Goal: Task Accomplishment & Management: Use online tool/utility

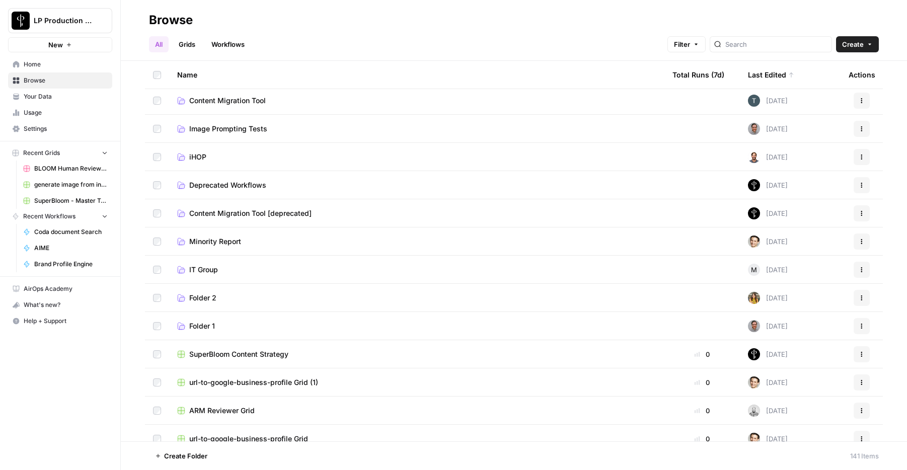
scroll to position [313, 0]
click at [406, 25] on h2 "Browse" at bounding box center [514, 20] width 730 height 16
click at [62, 249] on span "AIME" at bounding box center [70, 248] width 73 height 9
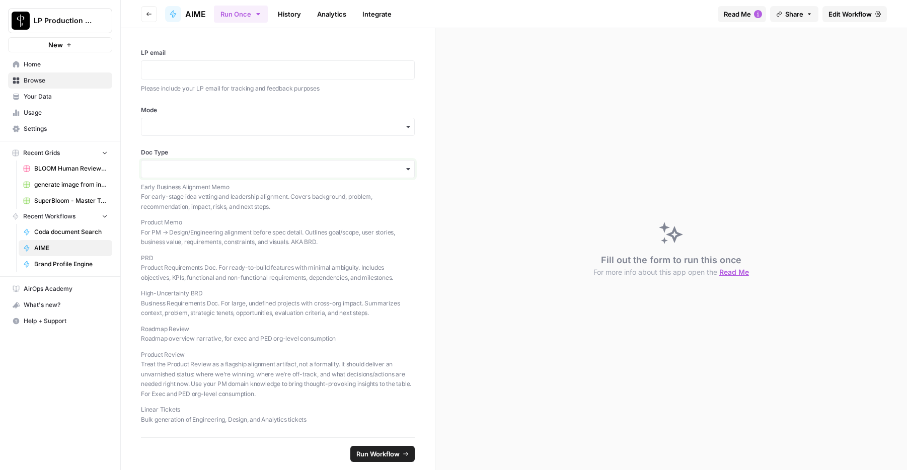
click at [236, 169] on input "Doc Type" at bounding box center [277, 169] width 261 height 10
click at [125, 399] on div "LP email Please include your LP email for tracking and feedback purposes Mode D…" at bounding box center [278, 232] width 314 height 409
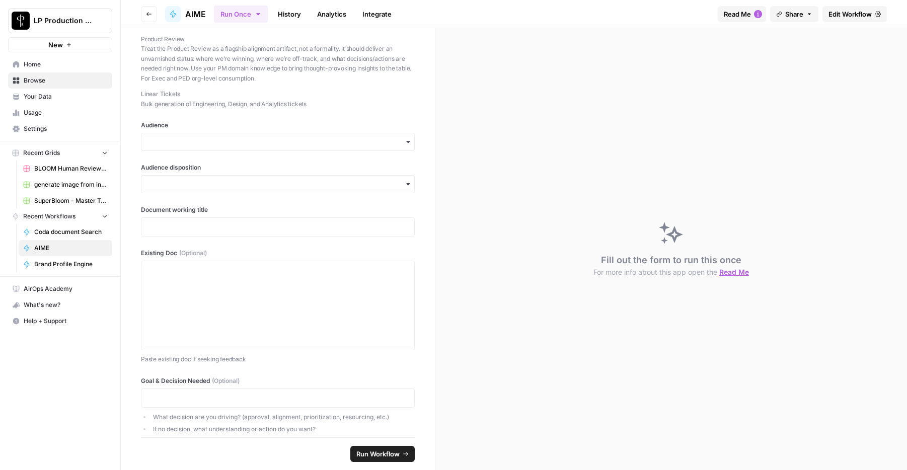
scroll to position [314, 0]
click at [861, 18] on span "Edit Workflow" at bounding box center [850, 14] width 43 height 10
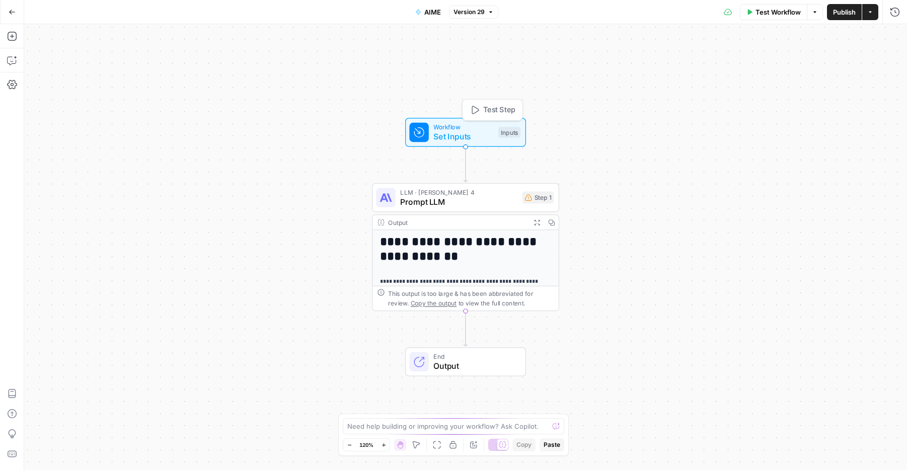
click at [504, 133] on div "Inputs" at bounding box center [509, 132] width 22 height 11
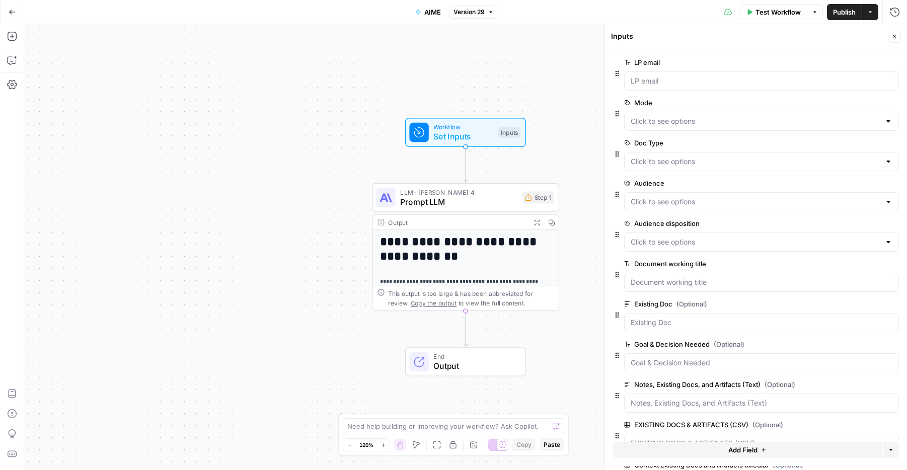
scroll to position [106, 0]
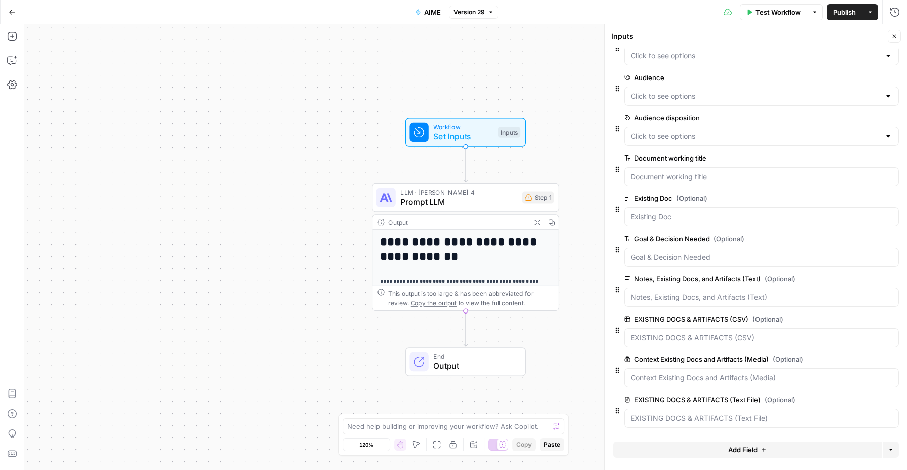
click at [479, 193] on span "LLM · [PERSON_NAME] 4" at bounding box center [458, 192] width 117 height 10
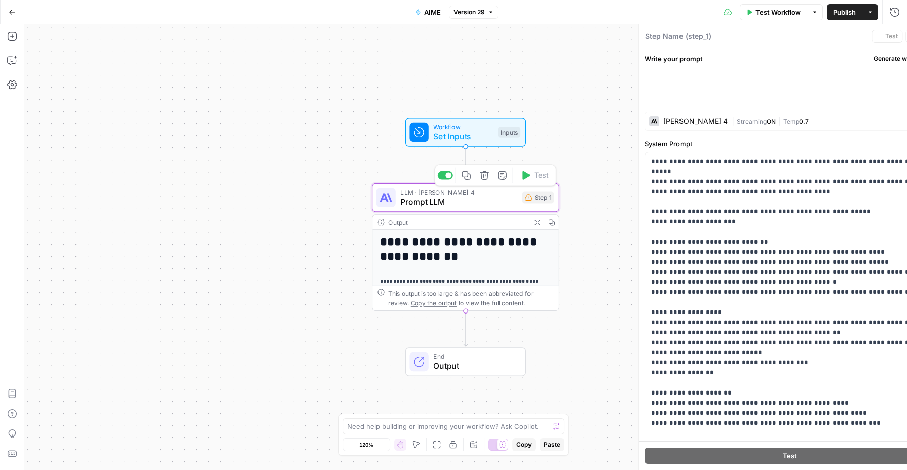
type textarea "Prompt LLM"
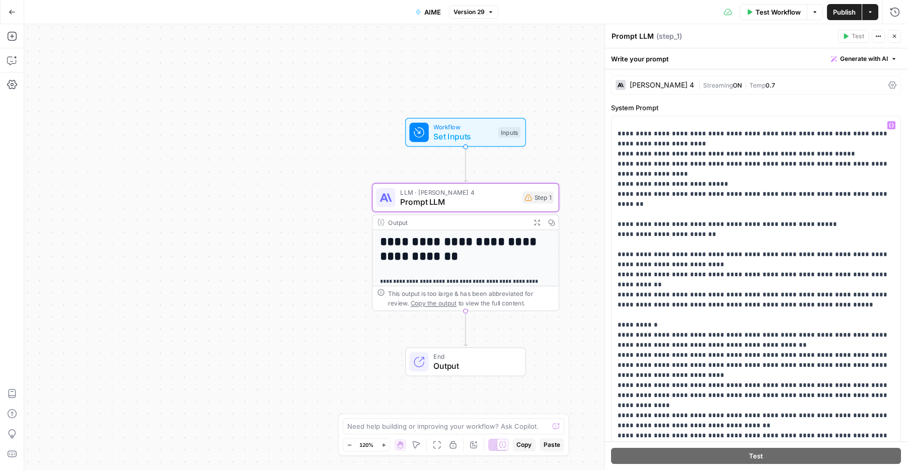
scroll to position [1263, 0]
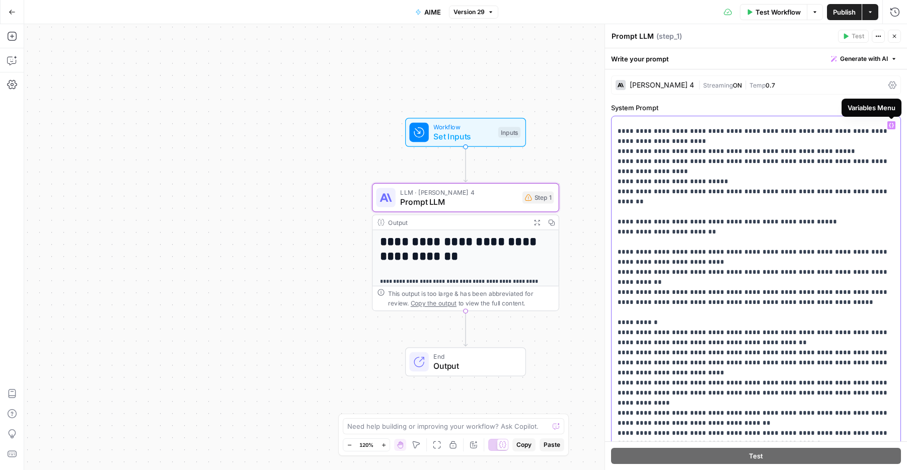
click at [893, 126] on icon "button" at bounding box center [891, 125] width 5 height 5
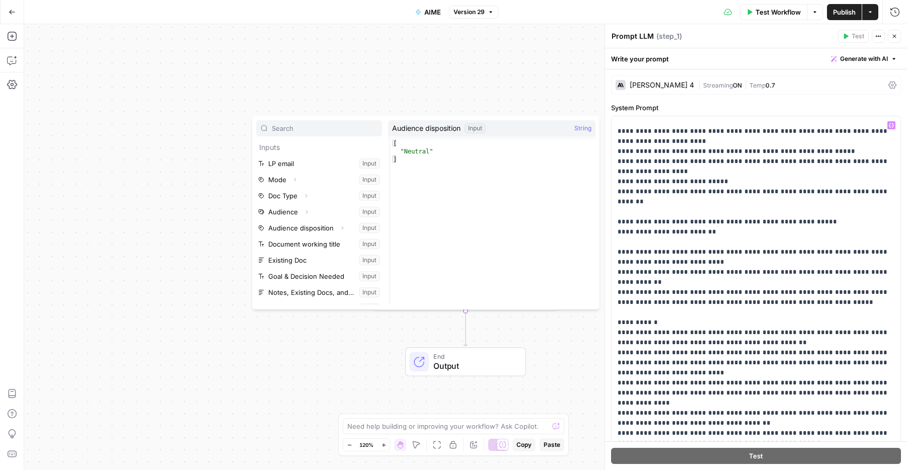
click at [707, 38] on div "Prompt LLM Prompt LLM ( step_1 )" at bounding box center [723, 36] width 224 height 11
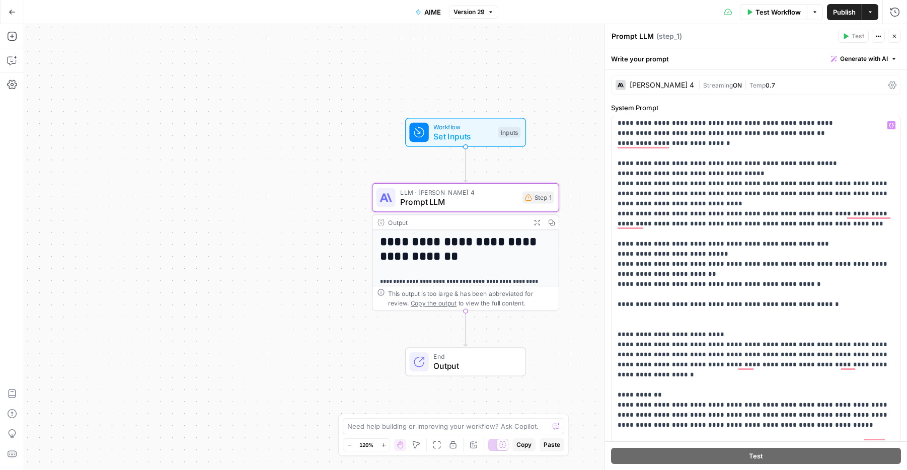
scroll to position [0, 0]
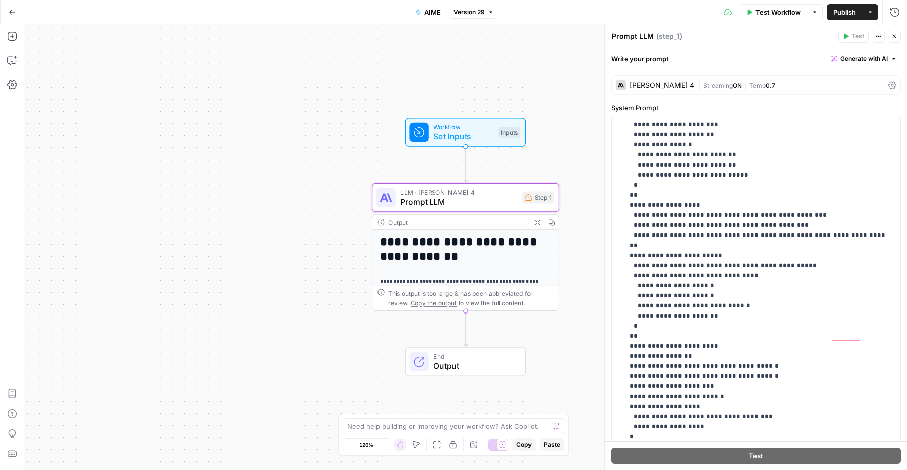
click at [471, 370] on span "Output" at bounding box center [474, 366] width 82 height 12
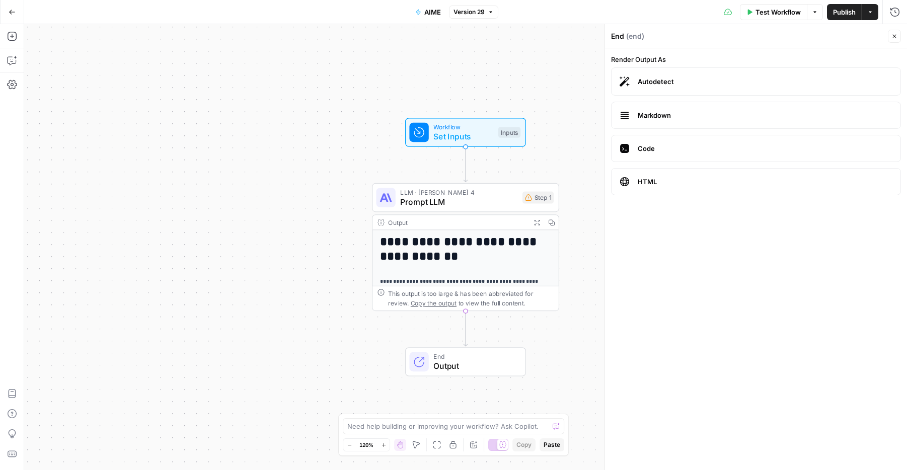
click at [483, 196] on span "Prompt LLM" at bounding box center [458, 202] width 117 height 12
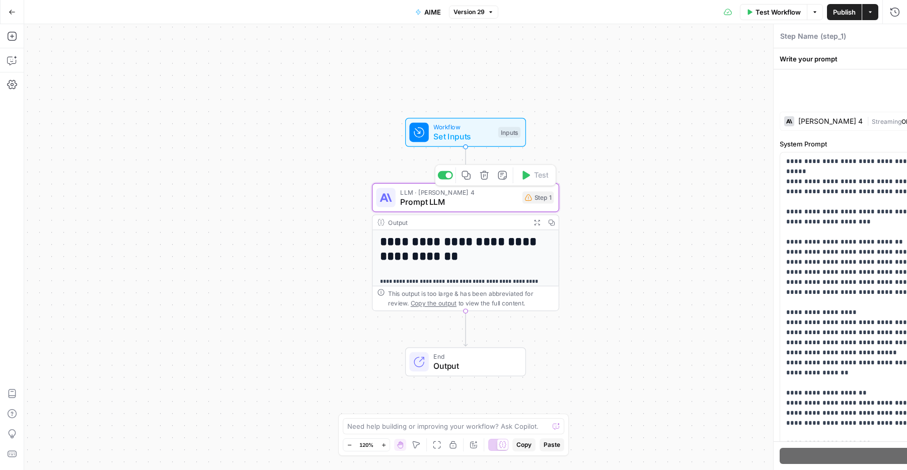
type textarea "Prompt LLM"
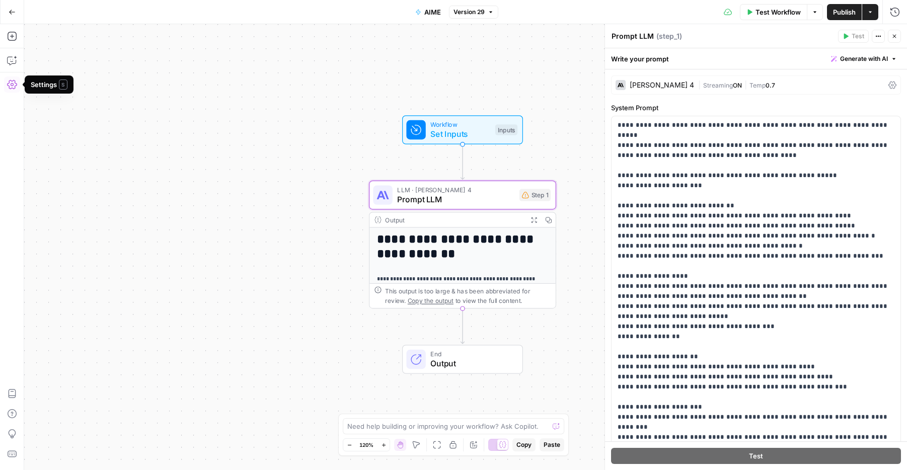
click at [10, 12] on icon "button" at bounding box center [12, 12] width 7 height 7
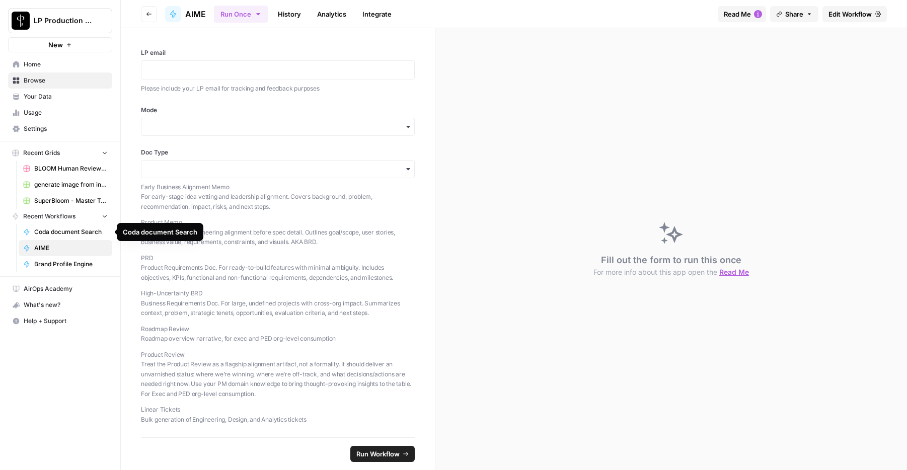
click at [63, 228] on span "Coda document Search" at bounding box center [70, 232] width 73 height 9
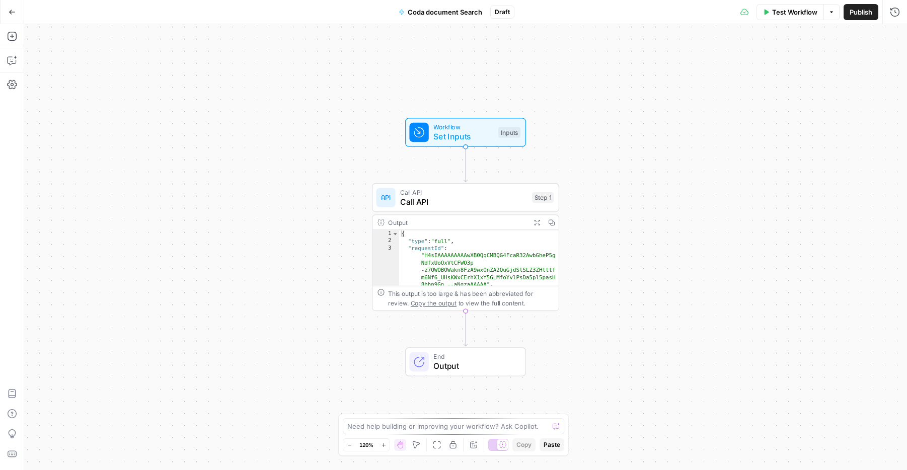
click at [16, 13] on button "Go Back" at bounding box center [12, 12] width 18 height 18
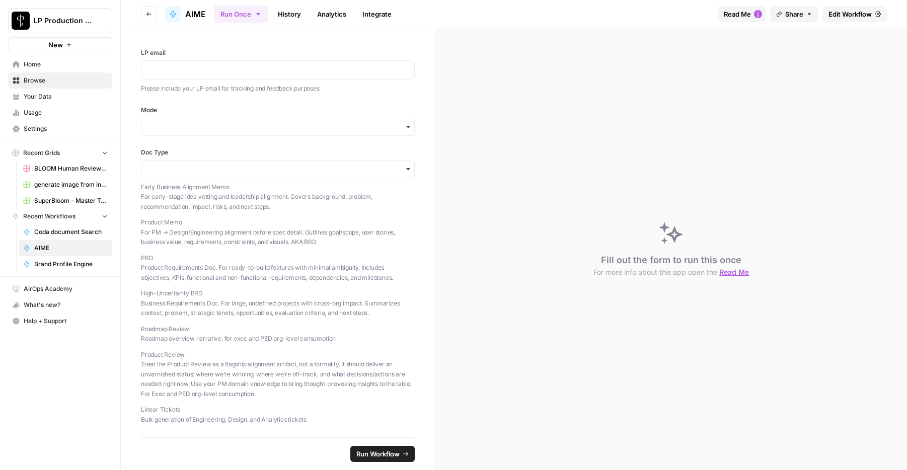
click at [31, 66] on span "Home" at bounding box center [66, 64] width 84 height 9
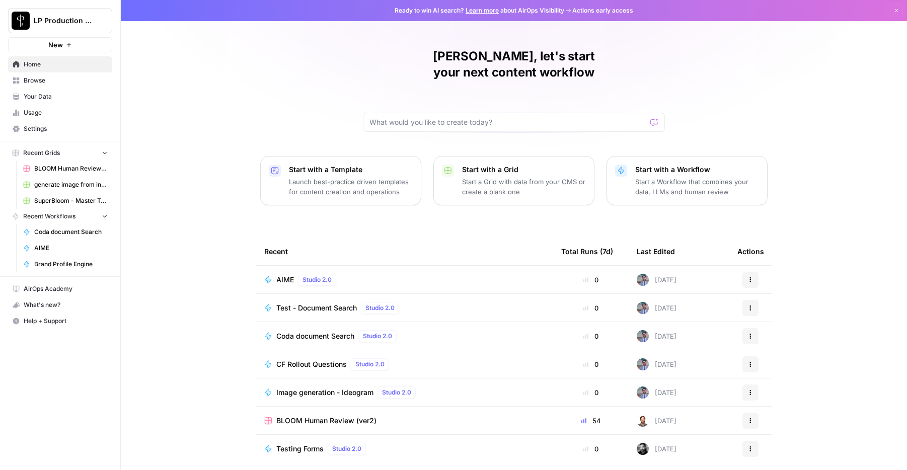
click at [314, 303] on span "Test - Document Search" at bounding box center [316, 308] width 81 height 10
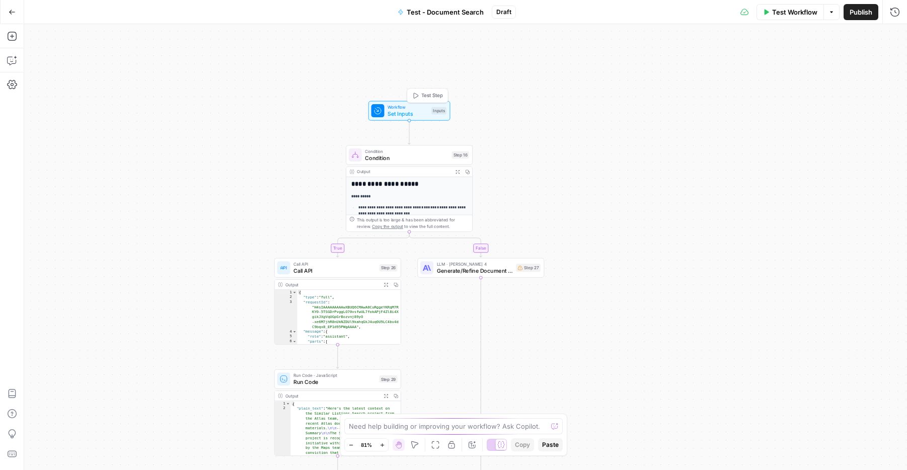
click at [409, 113] on span "Set Inputs" at bounding box center [408, 114] width 40 height 8
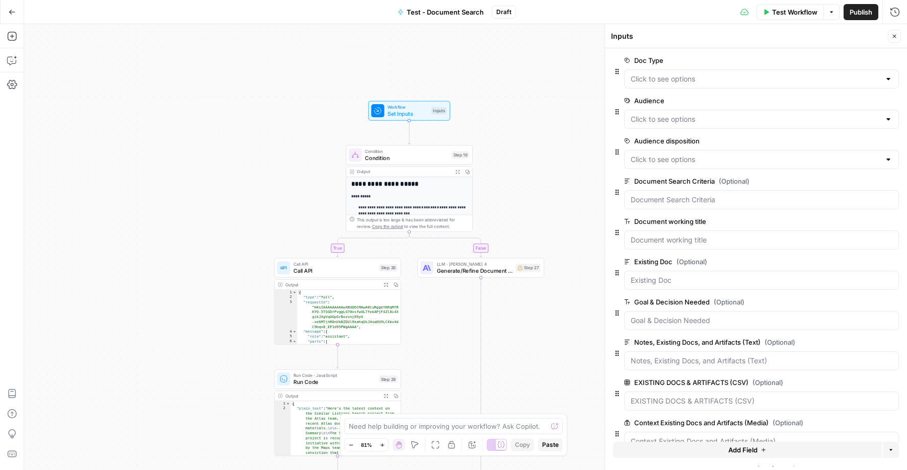
scroll to position [48, 0]
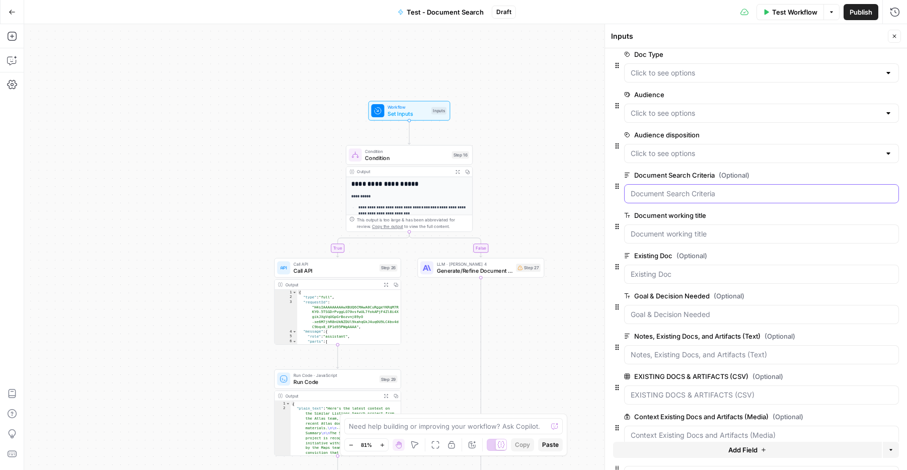
click at [685, 196] on Criteria "Document Search Criteria (Optional)" at bounding box center [762, 194] width 262 height 10
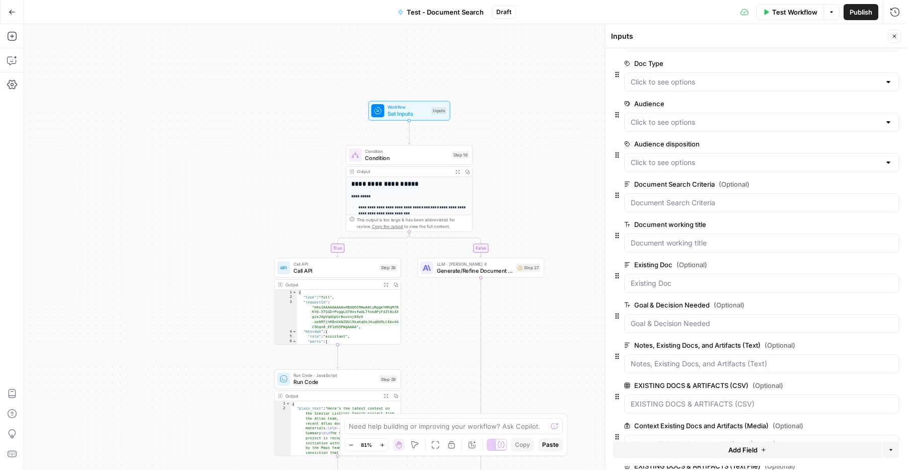
scroll to position [41, 0]
click at [719, 194] on div at bounding box center [761, 201] width 275 height 19
click at [664, 203] on Criteria "Document Search Criteria (Optional)" at bounding box center [762, 201] width 262 height 10
click at [526, 195] on div "**********" at bounding box center [465, 247] width 883 height 446
click at [672, 203] on Criteria "Document Search Criteria (Optional)" at bounding box center [762, 201] width 262 height 10
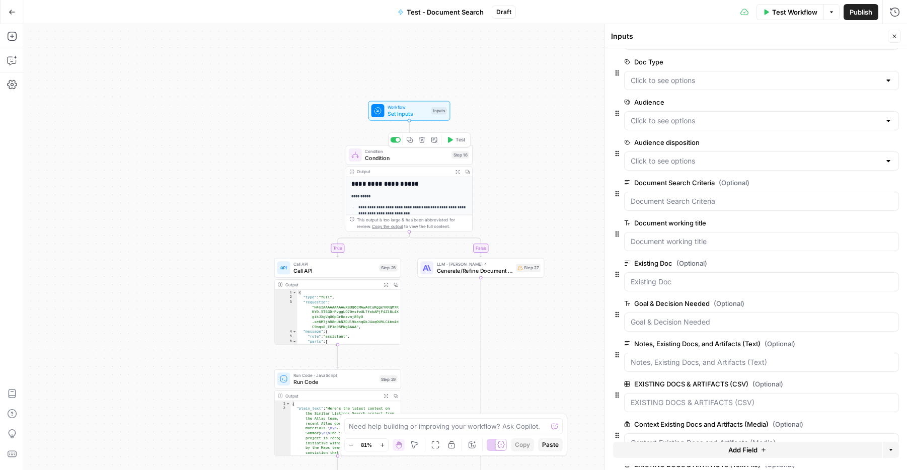
click at [402, 159] on span "Condition" at bounding box center [407, 158] width 84 height 8
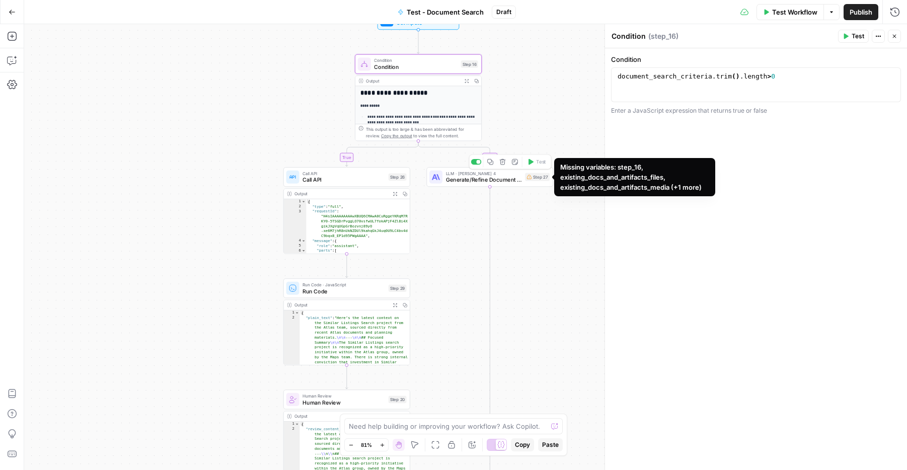
click at [504, 182] on span "Generate/Refine Document with AIME" at bounding box center [484, 180] width 76 height 8
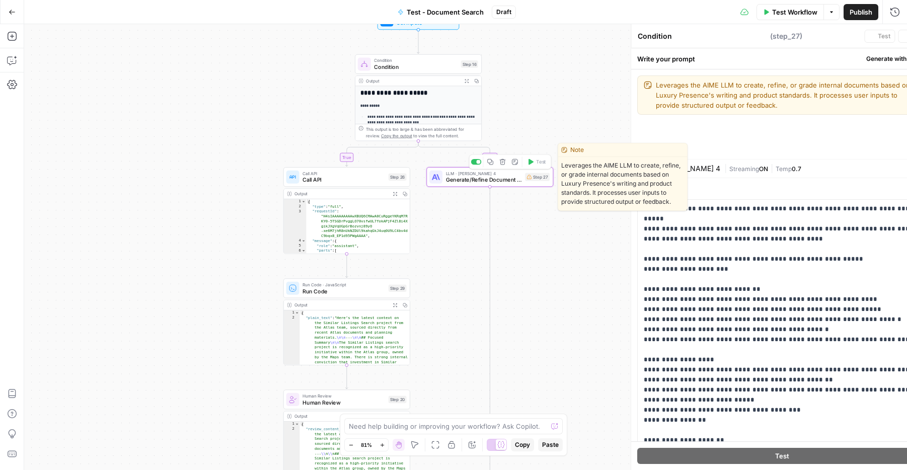
type textarea "Generate/Refine Document with AIME"
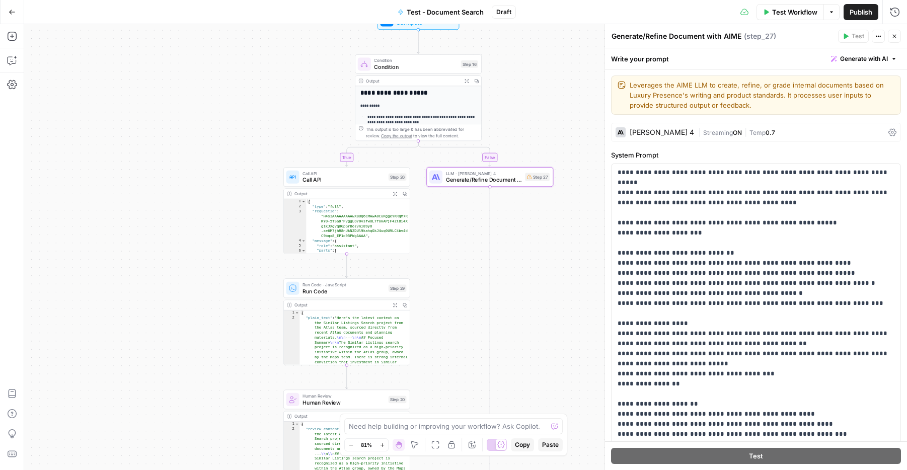
click at [524, 322] on div "**********" at bounding box center [465, 247] width 883 height 446
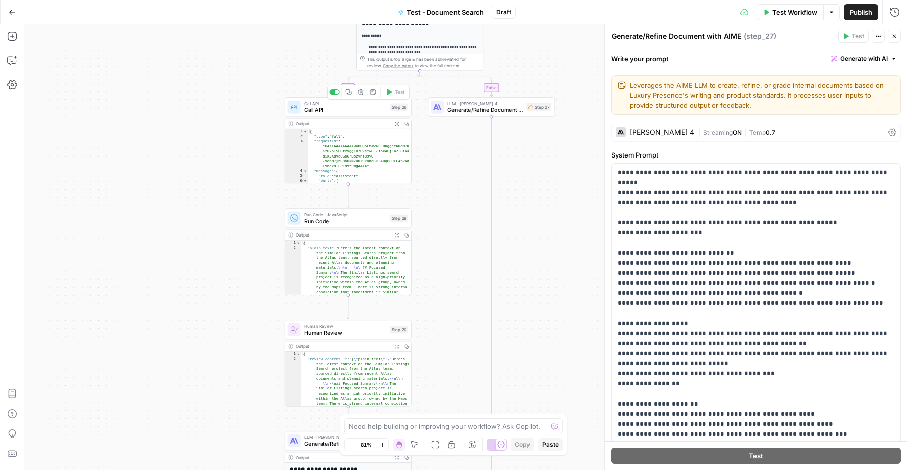
click at [364, 113] on span "Call API" at bounding box center [345, 110] width 83 height 8
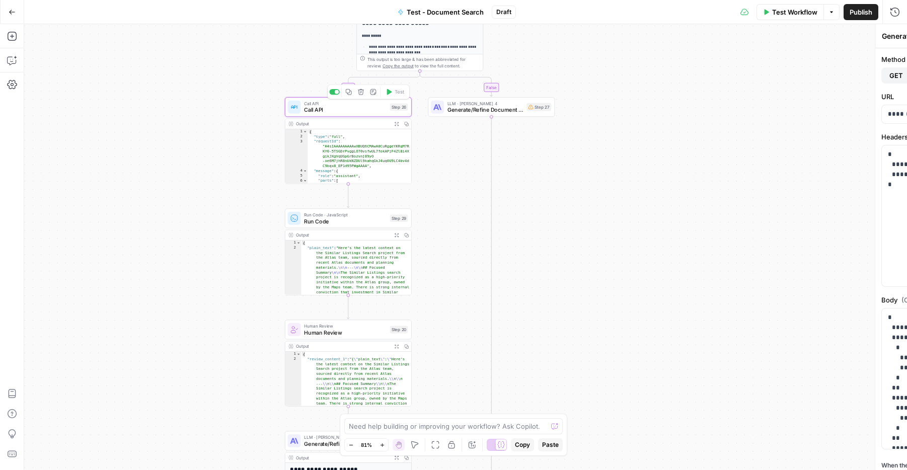
type textarea "Call API"
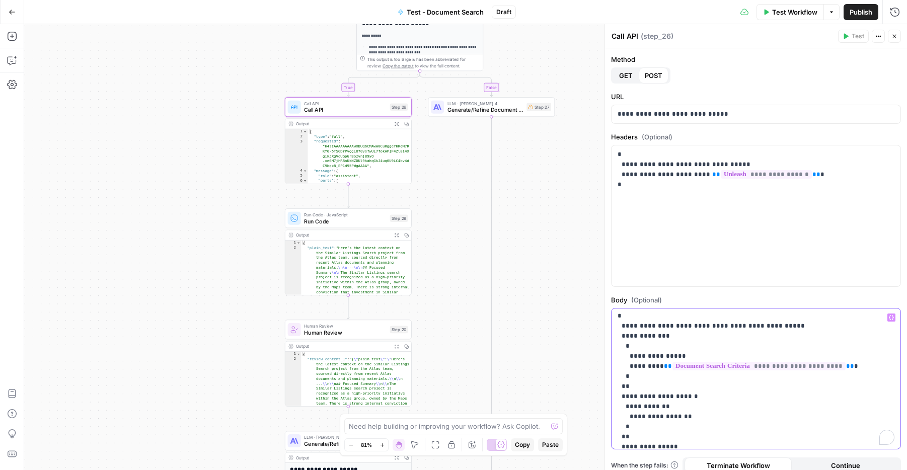
scroll to position [2, 0]
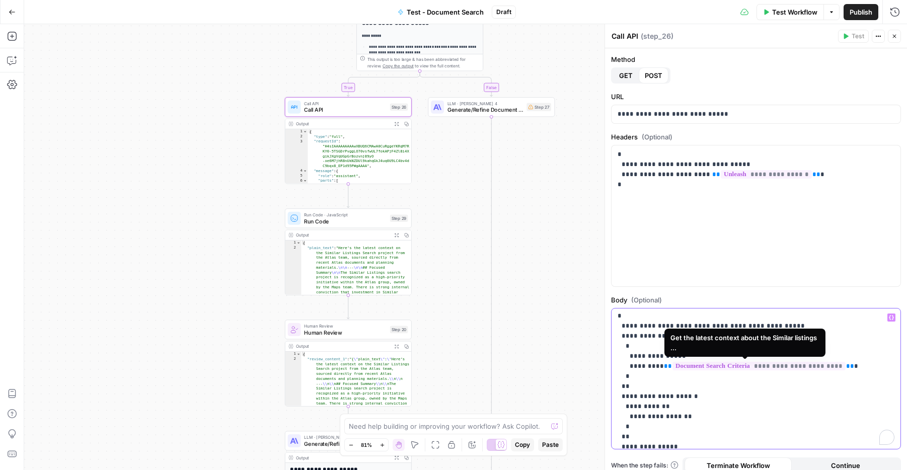
drag, startPoint x: 832, startPoint y: 365, endPoint x: 660, endPoint y: 367, distance: 171.2
click at [660, 367] on p "**********" at bounding box center [756, 386] width 277 height 151
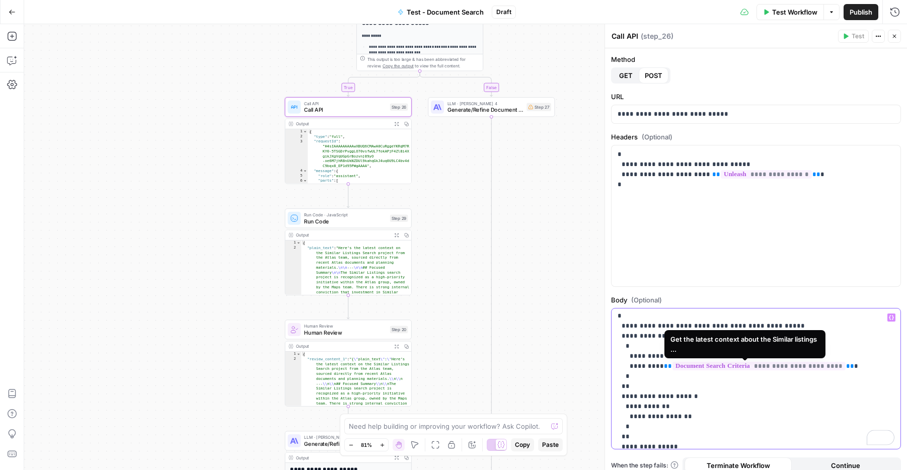
scroll to position [0, 0]
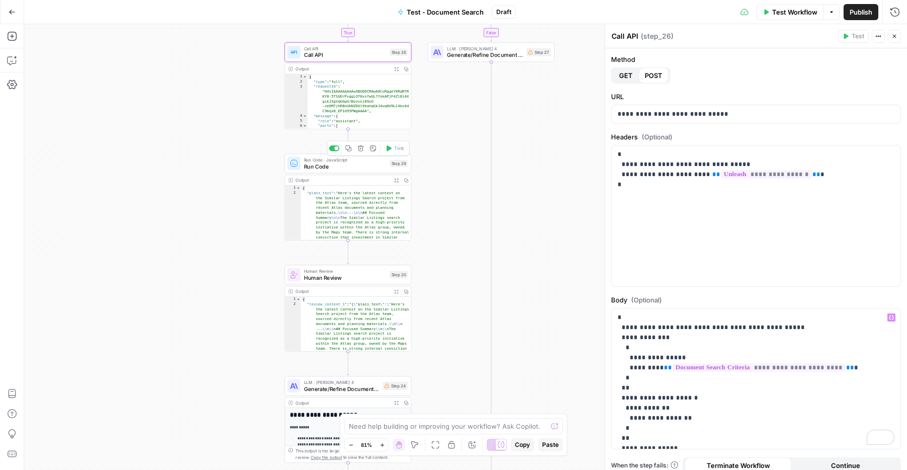
type textarea "**********"
click at [397, 179] on icon "button" at bounding box center [396, 180] width 5 height 5
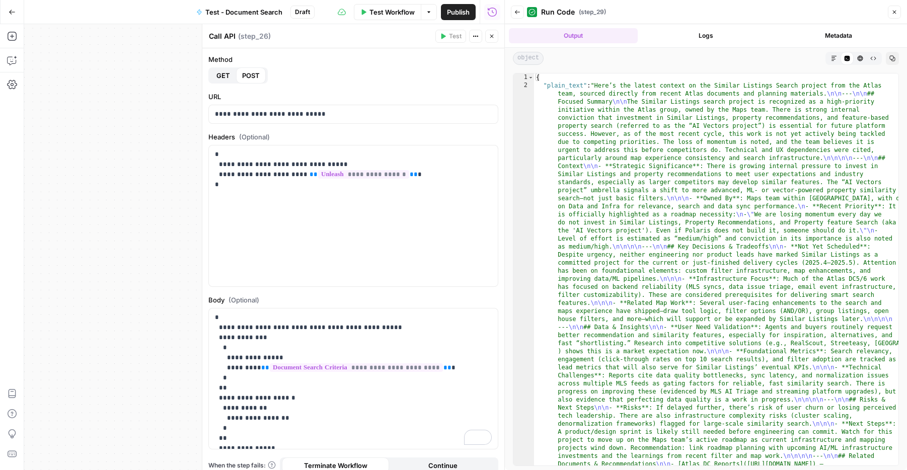
click at [896, 11] on icon "button" at bounding box center [895, 12] width 6 height 6
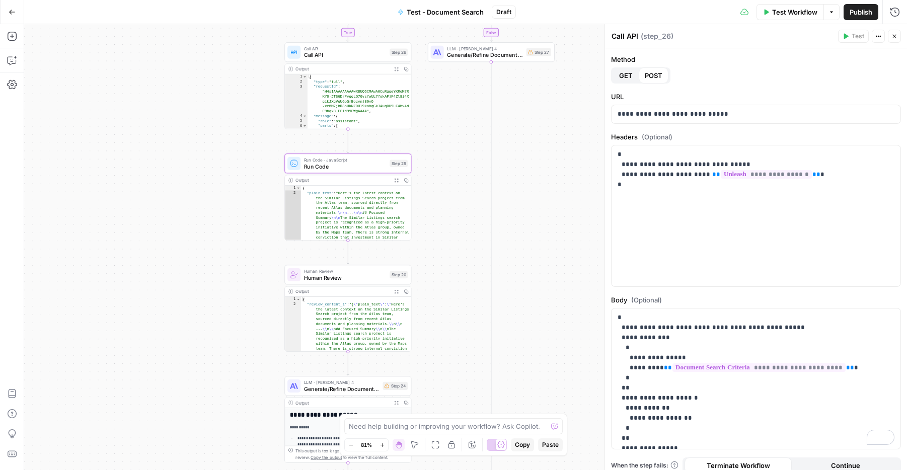
type textarea "**********"
click at [378, 96] on div "{ "type" : "full" , "requestId" : "H4sIAAAAAAAAAwXBUQ6CMAwA0CuRggeYKRqM7R KY0-5…" at bounding box center [360, 107] width 104 height 64
click at [398, 71] on icon "button" at bounding box center [396, 69] width 5 height 5
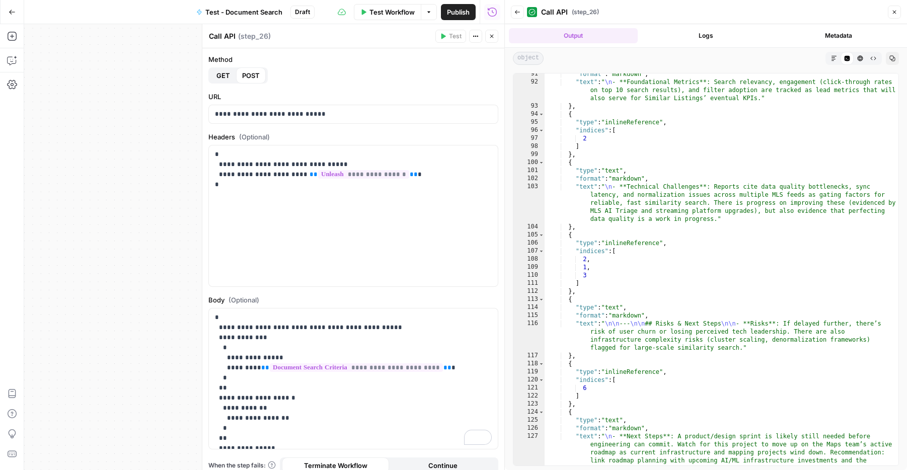
scroll to position [1015, 0]
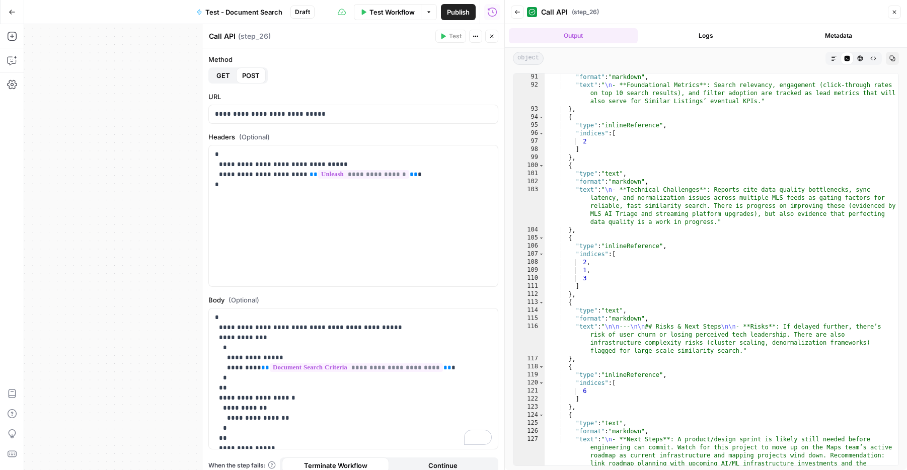
click at [897, 11] on icon "button" at bounding box center [895, 12] width 6 height 6
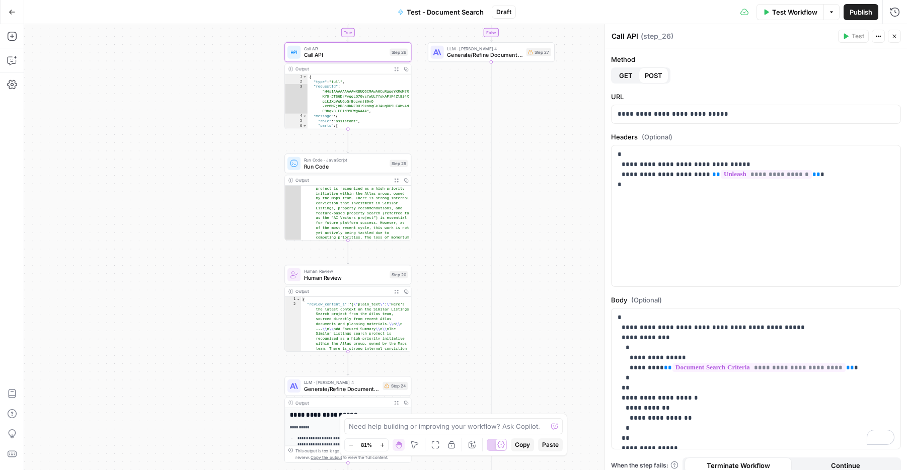
scroll to position [42, 0]
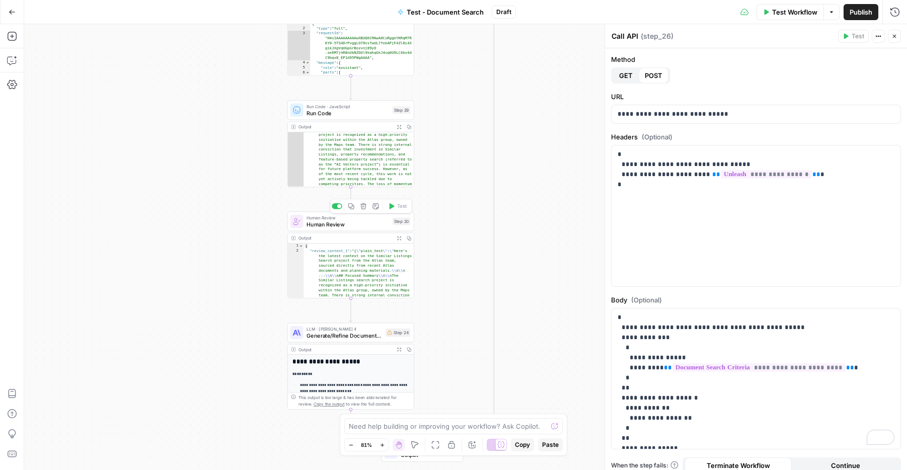
click at [349, 224] on span "Human Review" at bounding box center [348, 224] width 83 height 8
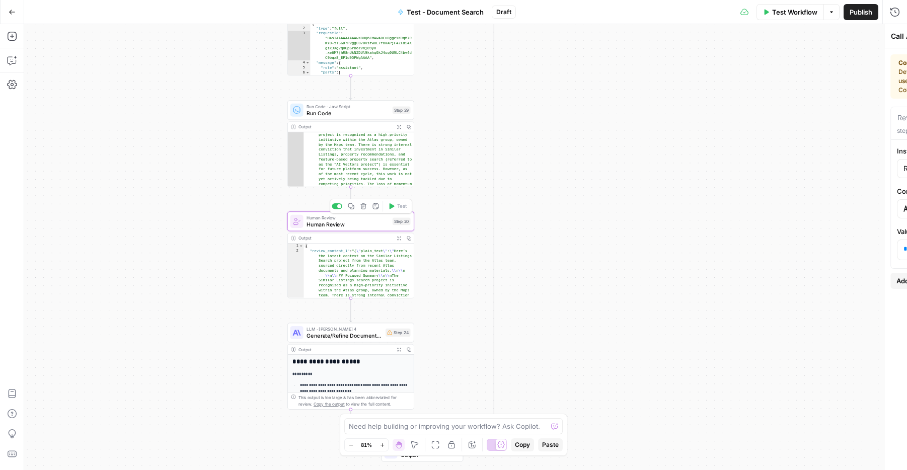
type textarea "Human Review"
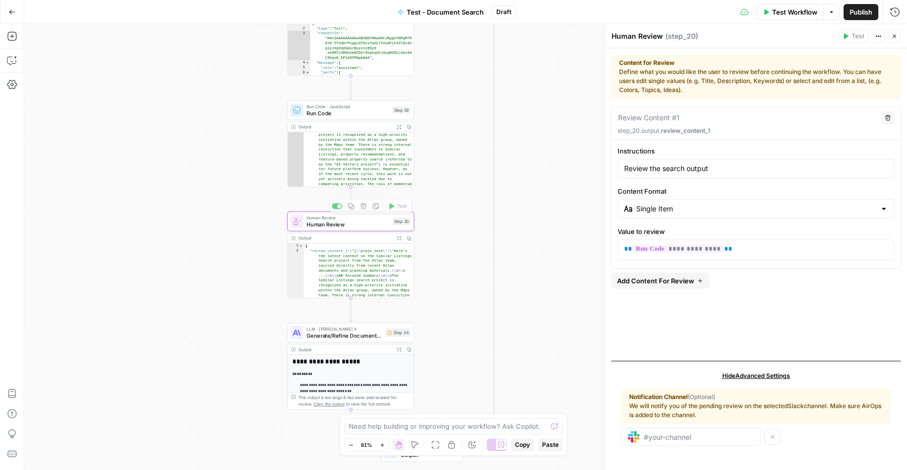
type textarea "**********"
click at [401, 239] on icon "button" at bounding box center [399, 238] width 5 height 5
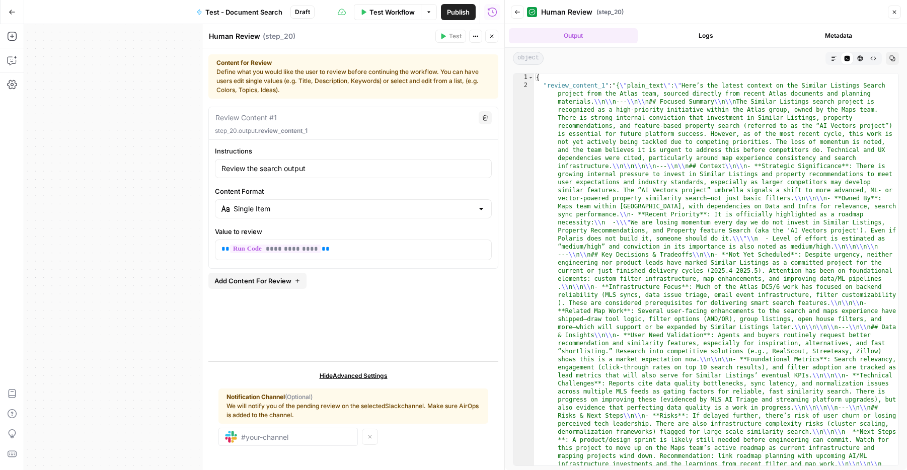
scroll to position [67, 0]
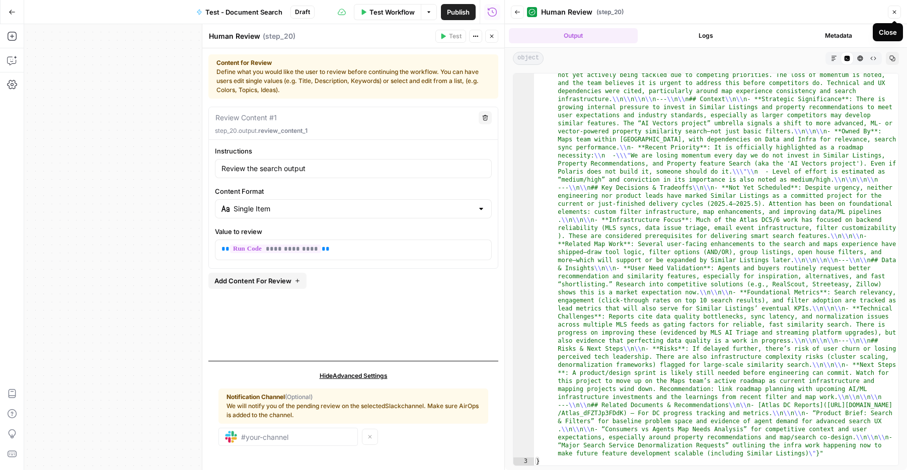
click at [898, 12] on button "Close" at bounding box center [894, 12] width 13 height 13
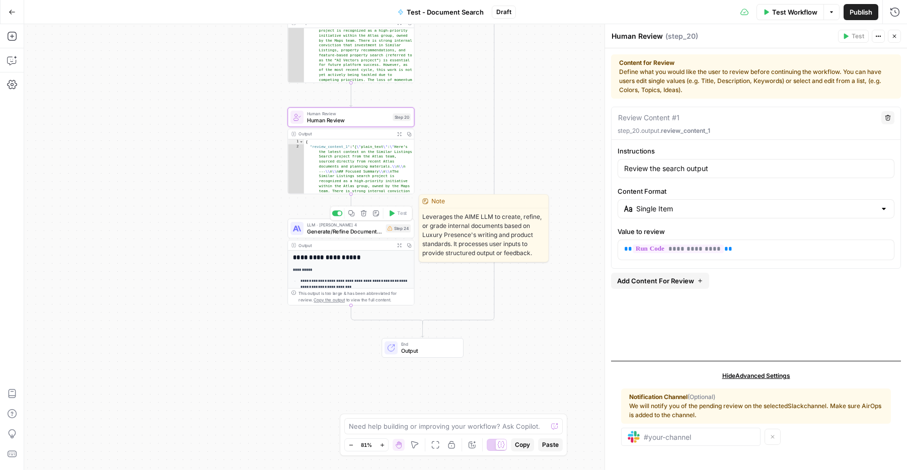
click at [357, 232] on span "Generate/Refine Document with AIME" at bounding box center [345, 232] width 76 height 8
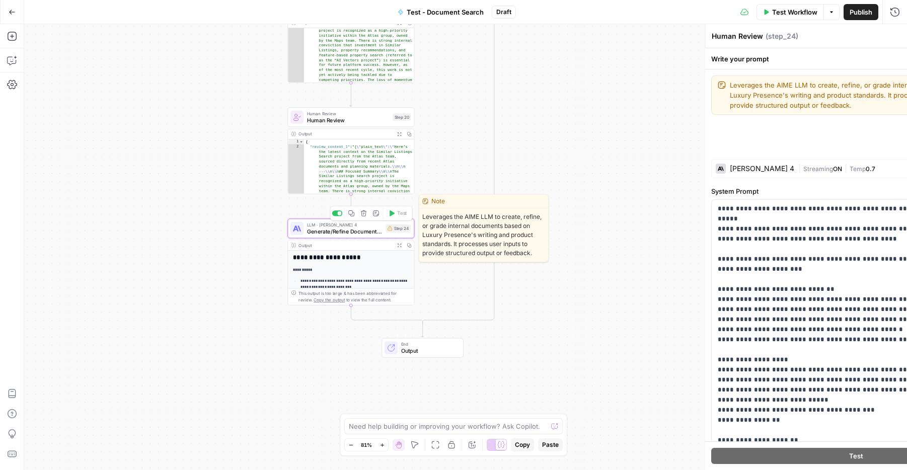
type textarea "Generate/Refine Document with AIME"
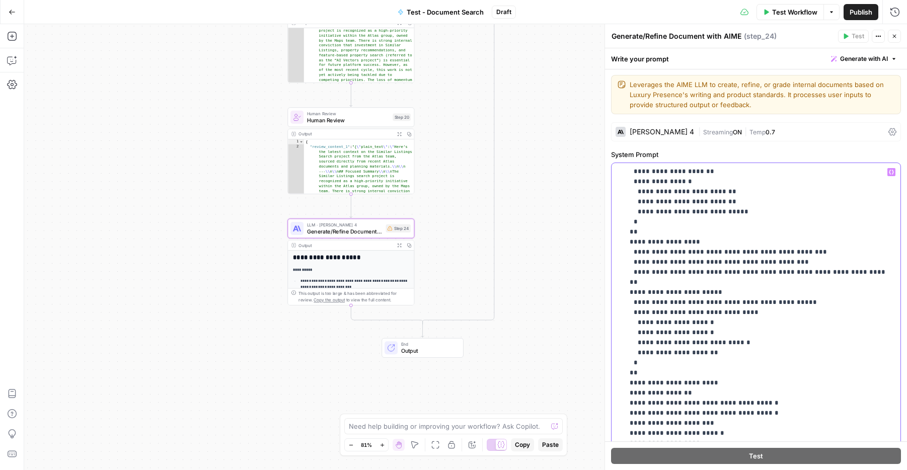
scroll to position [2, 0]
drag, startPoint x: 755, startPoint y: 337, endPoint x: 611, endPoint y: 334, distance: 144.0
click at [615, 334] on div "**********" at bounding box center [756, 367] width 289 height 410
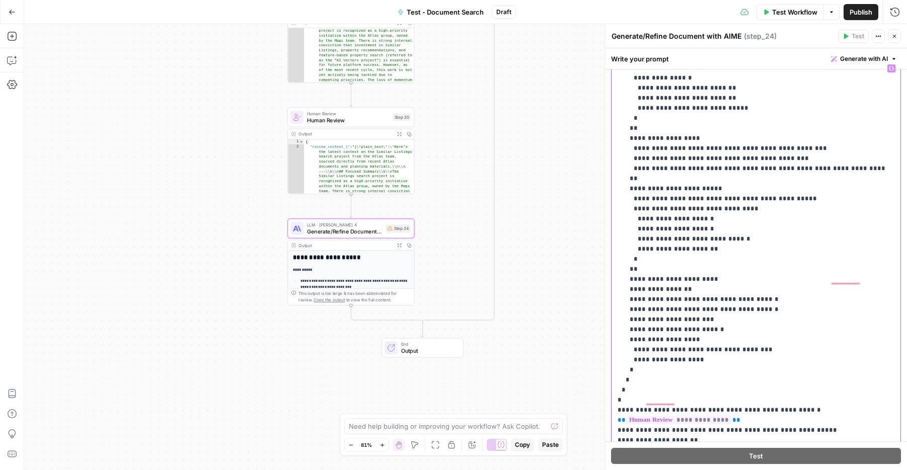
scroll to position [142, 0]
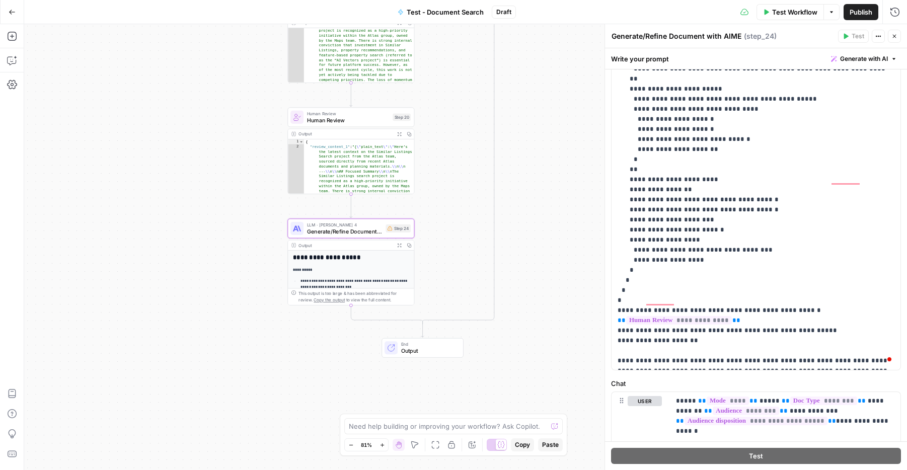
click at [360, 278] on p "**********" at bounding box center [355, 284] width 109 height 12
click at [402, 245] on button "Expand Output" at bounding box center [400, 246] width 10 height 10
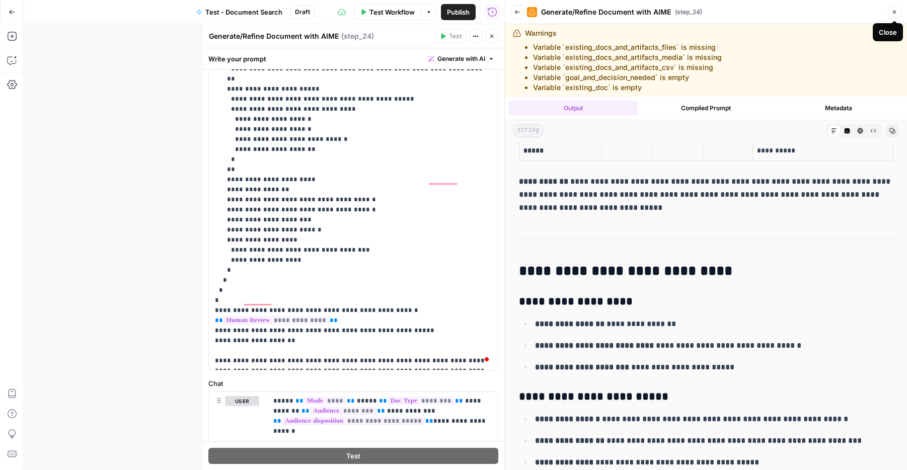
click at [896, 17] on button "Close" at bounding box center [894, 12] width 13 height 13
